Goal: Task Accomplishment & Management: Use online tool/utility

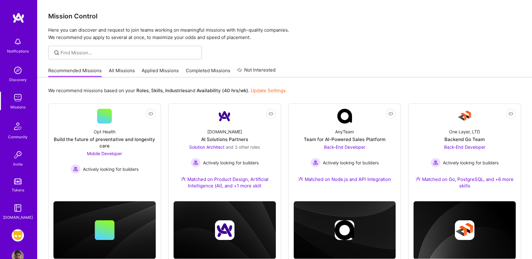
click at [18, 230] on img at bounding box center [18, 235] width 12 height 12
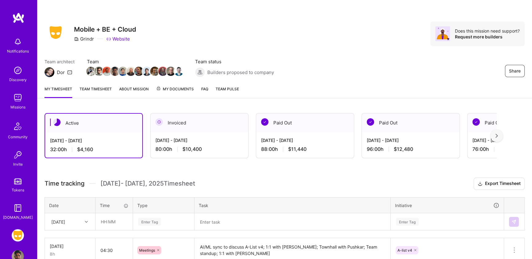
scroll to position [119, 0]
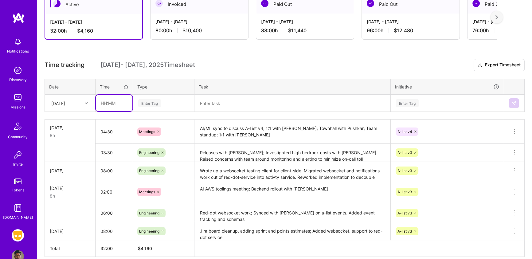
click at [122, 107] on input "text" at bounding box center [114, 103] width 37 height 16
click at [84, 104] on div at bounding box center [87, 103] width 10 height 8
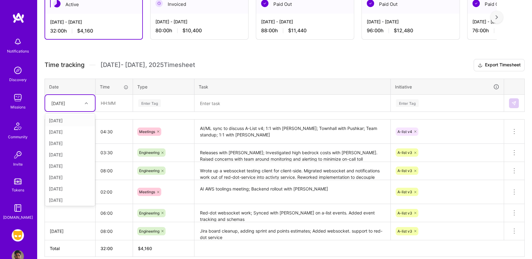
click at [62, 109] on div "[DATE]" at bounding box center [70, 103] width 50 height 16
click at [62, 166] on div "[DATE]" at bounding box center [70, 165] width 50 height 11
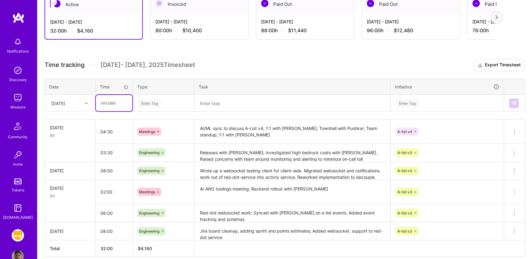
click at [115, 98] on input "text" at bounding box center [114, 103] width 37 height 16
type input "07:00"
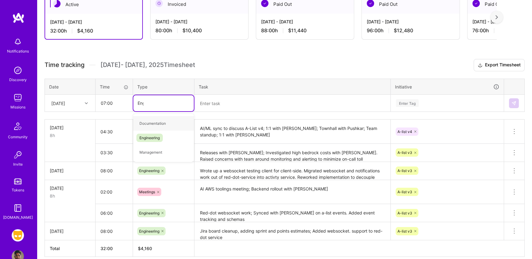
type input "Engin"
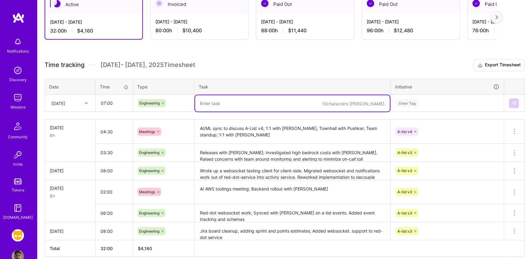
paste textarea "Activity service and red-dot integration work with notifcations. Worked with [P…"
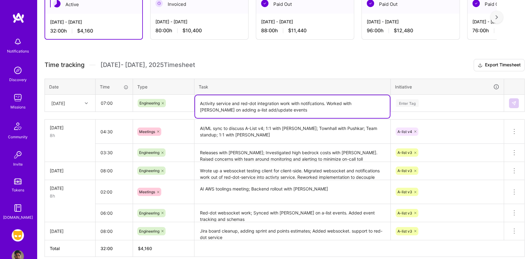
type textarea "Activity service and red-dot integration work with notifcations. Worked with [P…"
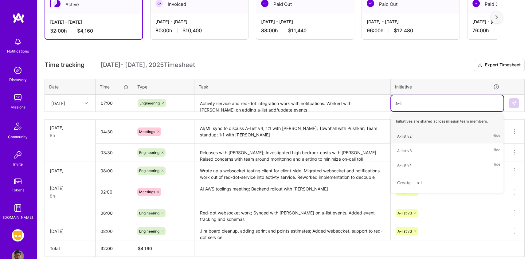
type input "a-list"
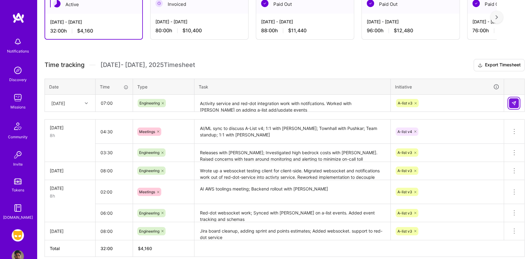
click at [515, 102] on img at bounding box center [513, 103] width 5 height 5
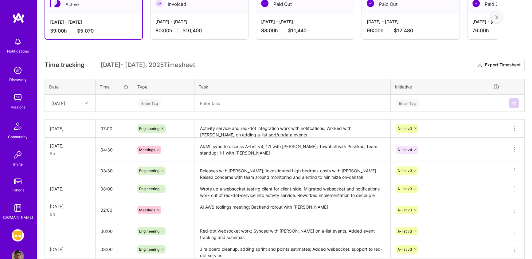
type input "01:00"
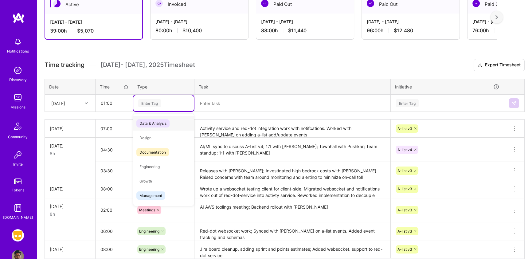
type input "A"
type input "meetin"
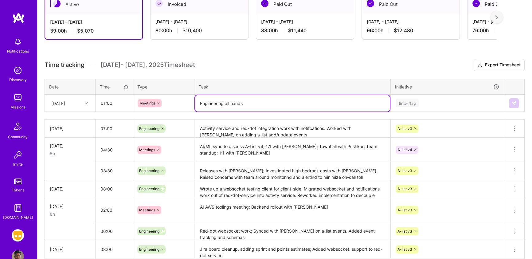
type textarea "Engineering all hands"
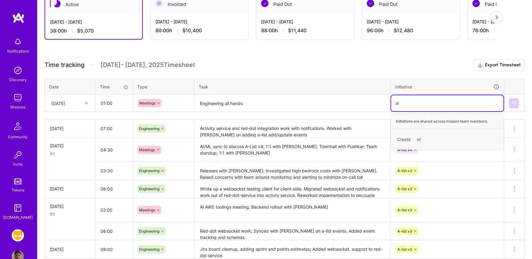
type input "a"
type input "meet"
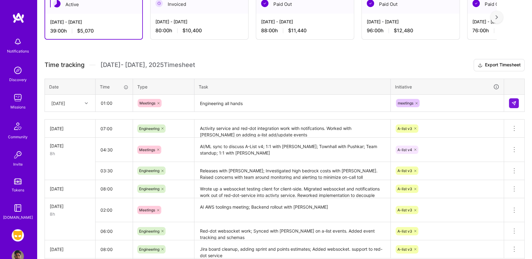
click at [519, 99] on div at bounding box center [514, 103] width 10 height 10
click at [517, 100] on button at bounding box center [514, 103] width 10 height 10
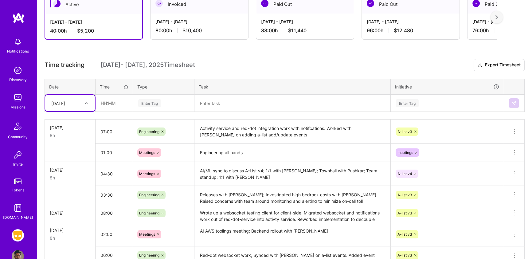
click at [84, 111] on td "option [DATE], selected. Select is focused ,type to refine list, press Down to …" at bounding box center [70, 103] width 51 height 17
click at [82, 100] on div "[DATE]" at bounding box center [65, 103] width 34 height 10
click at [67, 188] on div "[DATE]" at bounding box center [70, 188] width 50 height 11
type input "03:00"
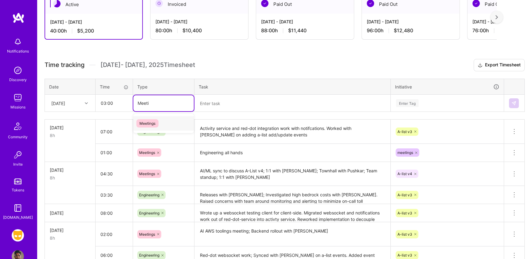
type input "Meetin"
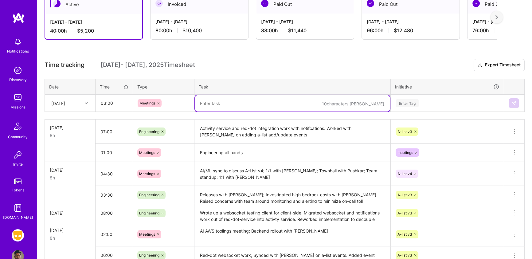
paste textarea "AList v4 PRD review; 1:1 with [PERSON_NAME]; Bedrock costs discussions"
type textarea "AList v4 PRD review; 1:1 with [PERSON_NAME]; Bedrock costs discussions"
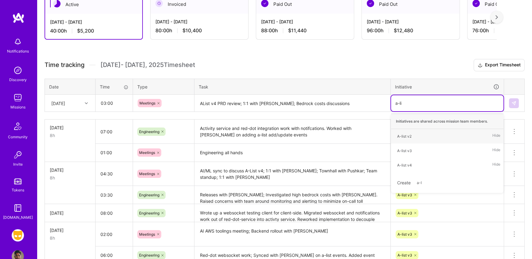
type input "a-list"
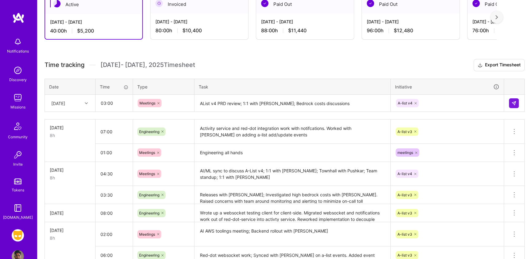
click at [519, 102] on div at bounding box center [514, 103] width 10 height 10
click at [514, 108] on td at bounding box center [514, 103] width 21 height 17
click at [514, 101] on img at bounding box center [513, 103] width 5 height 5
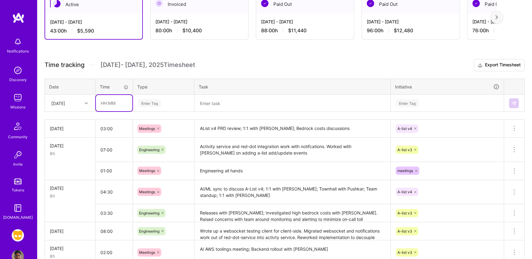
click at [98, 101] on input "text" at bounding box center [114, 103] width 37 height 16
type input "05:00"
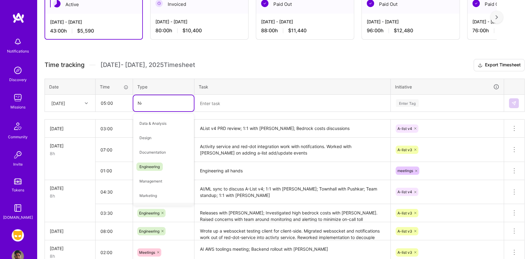
type input "N"
type input "Engin"
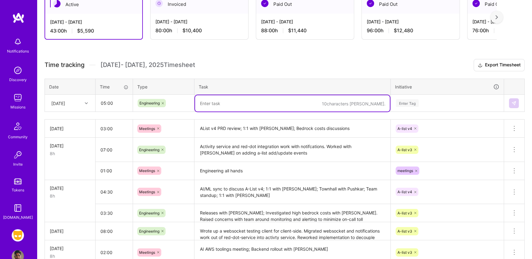
paste textarea "Created calculations of AI per user in A-list; Activity feed + red-dot integrat…"
type textarea "Created calculations of AI per user in A-list; Activity feed + red-dot integrat…"
click at [437, 105] on div "Enter Tag" at bounding box center [447, 103] width 104 height 8
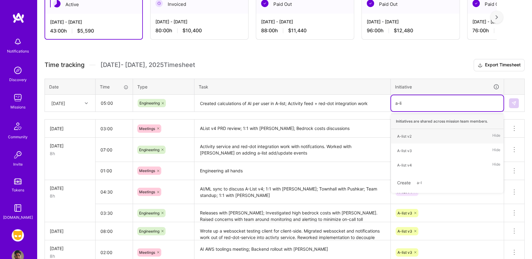
type input "a-list"
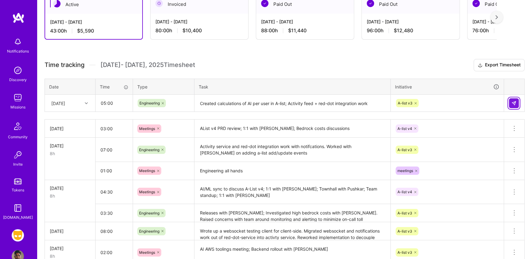
click at [511, 102] on button at bounding box center [514, 103] width 10 height 10
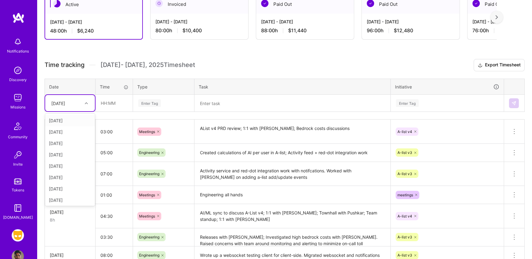
click at [82, 107] on div at bounding box center [87, 103] width 10 height 10
click at [72, 195] on div "[DATE]" at bounding box center [70, 199] width 50 height 11
click at [78, 101] on div "[DATE]" at bounding box center [65, 103] width 34 height 10
click at [104, 103] on input "text" at bounding box center [114, 103] width 37 height 16
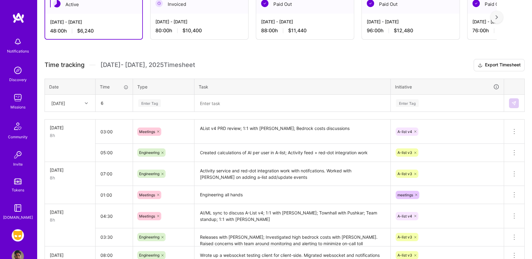
type input "06:00"
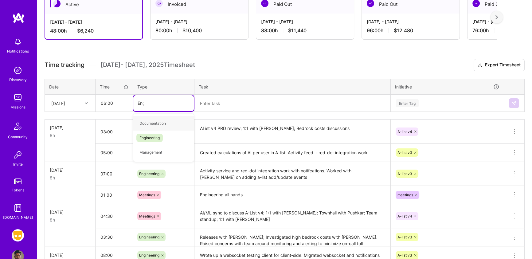
type input "Engin"
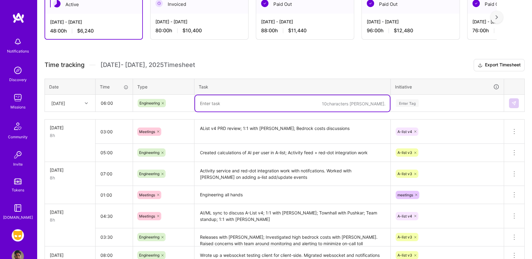
paste textarea "Fix a-list-service fix merge conflict Fixed red-dot service and notifications i…"
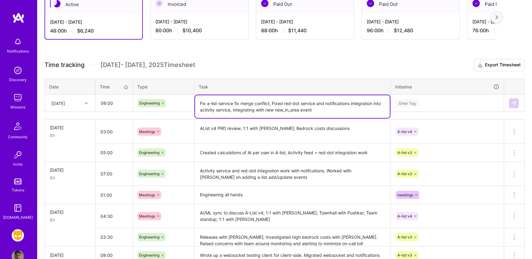
type textarea "Fix a-list-service fix merge conflict; Fixed red-dot service and notifications …"
click at [435, 108] on div "Enter Tag" at bounding box center [447, 103] width 112 height 16
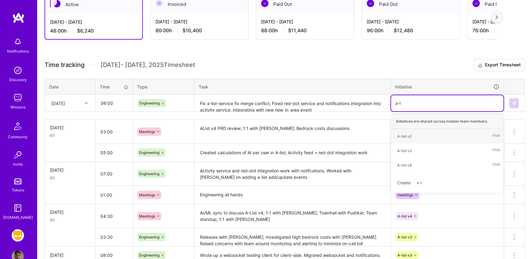
type input "a-li"
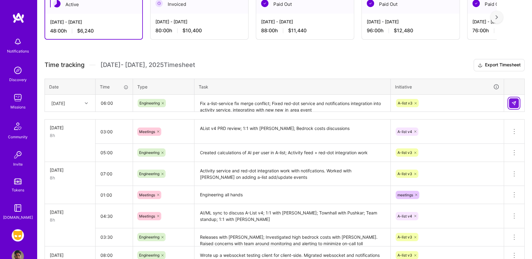
click at [515, 105] on button at bounding box center [514, 103] width 10 height 10
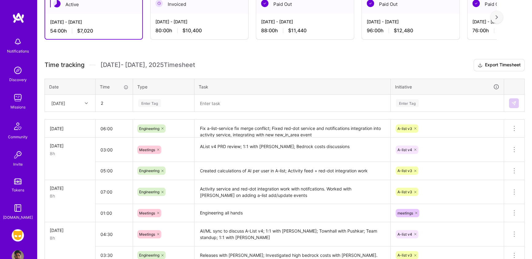
type input "02:00"
type input "Meet"
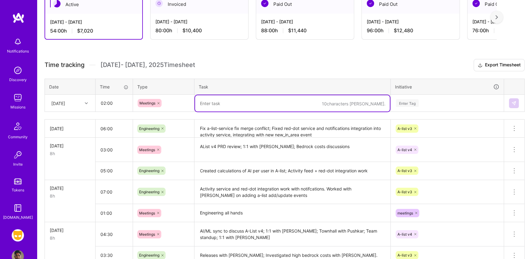
paste textarea "AI sync on bedrock costs. AList v4 discussion; 1:1 with [PERSON_NAME]; Team sta…"
type textarea "AI sync on bedrock costs. AList v4 discussion; 1:1 with [PERSON_NAME]; Team sta…"
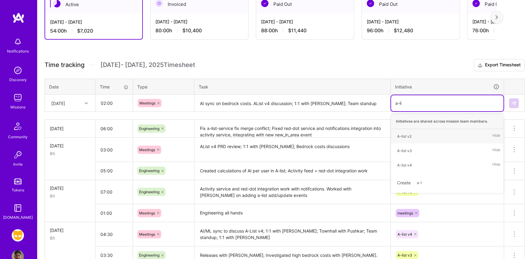
type input "a-list"
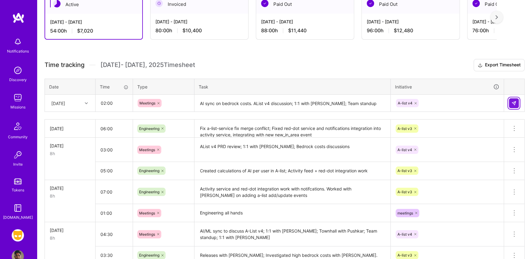
click at [516, 102] on img at bounding box center [513, 103] width 5 height 5
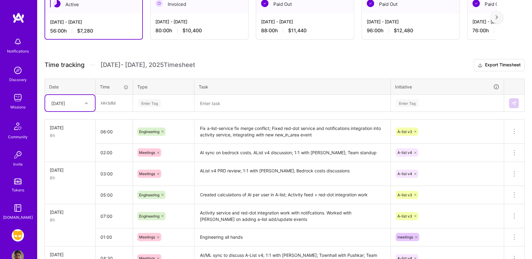
click at [92, 100] on div "[DATE]" at bounding box center [70, 103] width 50 height 16
click at [62, 195] on div "[DATE]" at bounding box center [70, 199] width 50 height 11
type input "01:30"
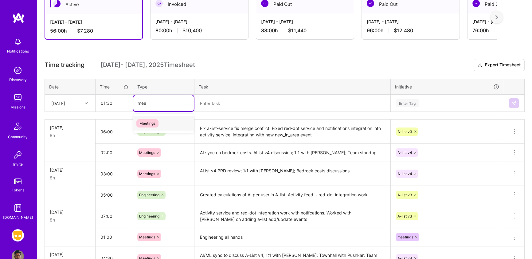
type input "meet"
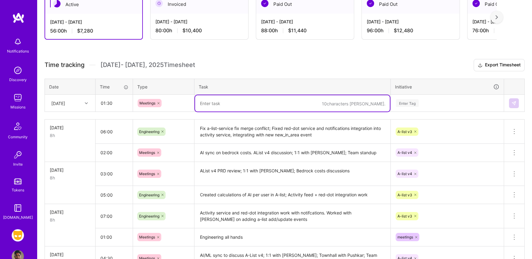
paste textarea "Team retro; Engineering demos; 1:1 with [PERSON_NAME]"
type textarea "Team retro; Engineering demos; 1:1 with [PERSON_NAME]"
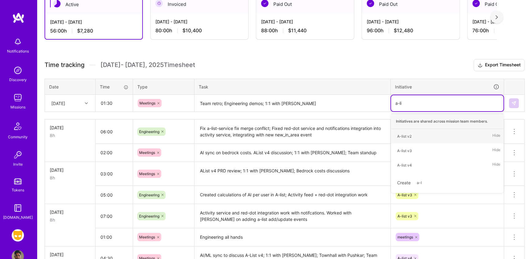
type input "a-list"
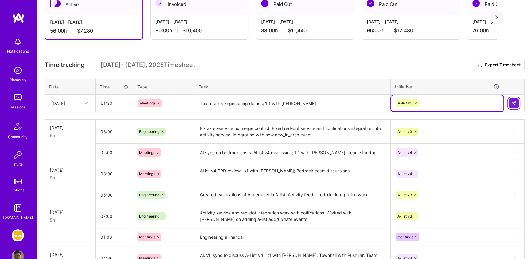
click at [513, 105] on button at bounding box center [514, 103] width 10 height 10
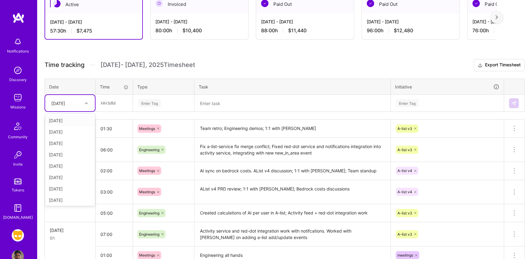
click at [81, 100] on div "[DATE]" at bounding box center [65, 103] width 34 height 10
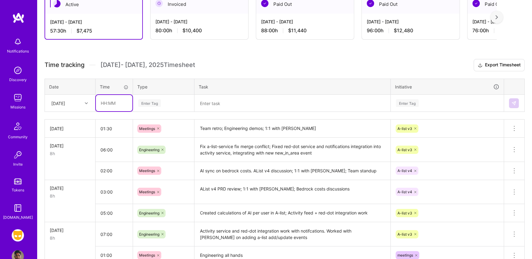
click at [102, 96] on input "text" at bounding box center [114, 103] width 37 height 16
paste input "text"
type input "06:30"
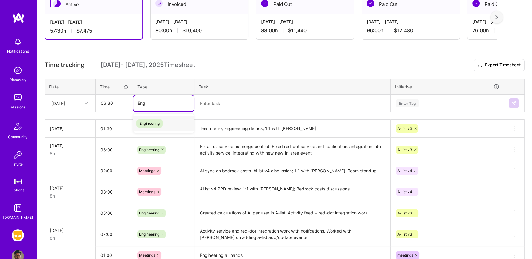
type input "Engin"
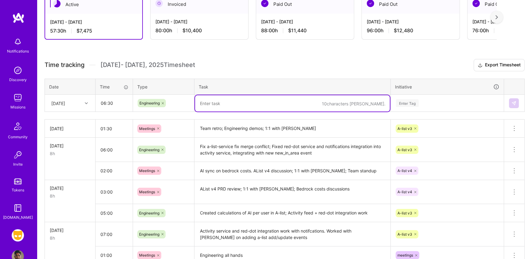
paste textarea "Merged in a-list add/update events; Merged in red-dot service work following re…"
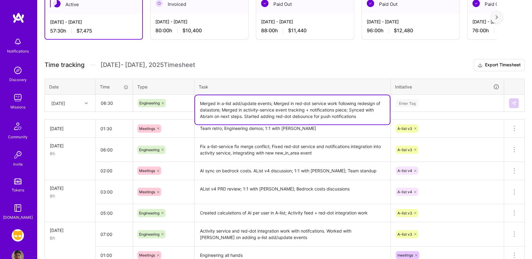
type textarea "Merged in a-list add/update events; Merged in red-dot service work following re…"
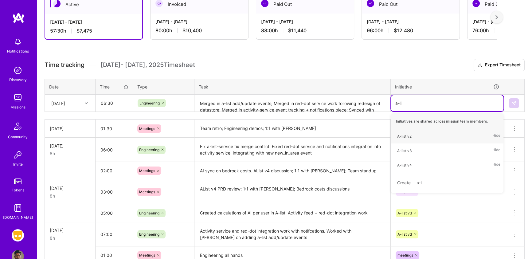
type input "a-list"
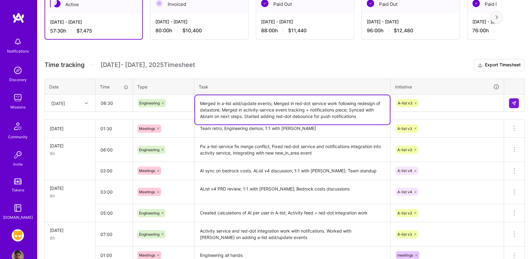
click at [336, 104] on textarea "Merged in a-list add/update events; Merged in red-dot service work following re…" at bounding box center [292, 109] width 195 height 29
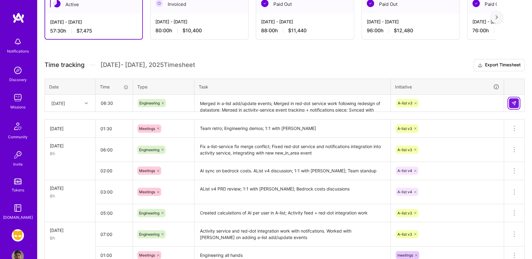
click at [513, 101] on img at bounding box center [513, 103] width 5 height 5
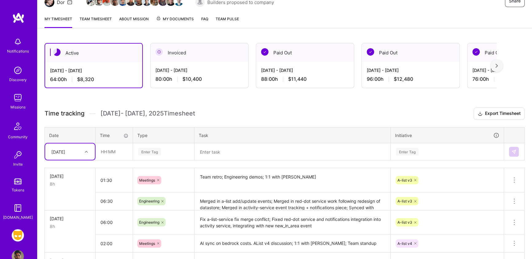
scroll to position [49, 0]
